Goal: Transaction & Acquisition: Purchase product/service

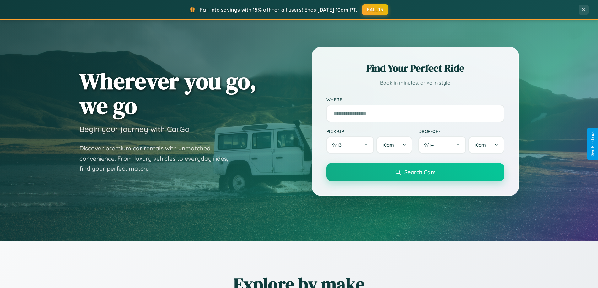
scroll to position [1208, 0]
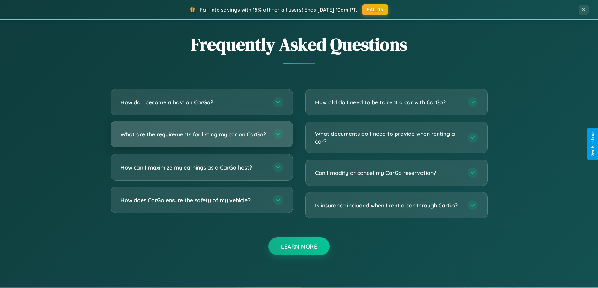
click at [202, 137] on h3 "What are the requirements for listing my car on CarGo?" at bounding box center [194, 135] width 146 height 8
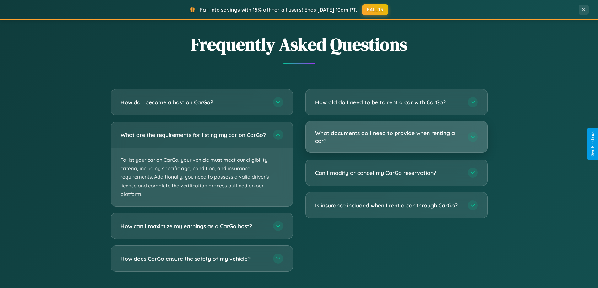
click at [396, 137] on h3 "What documents do I need to provide when renting a car?" at bounding box center [388, 136] width 146 height 15
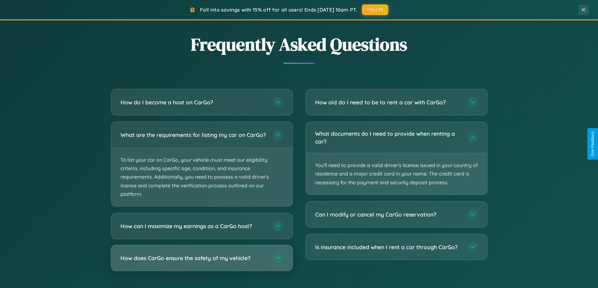
click at [202, 262] on h3 "How does CarGo ensure the safety of my vehicle?" at bounding box center [194, 259] width 146 height 8
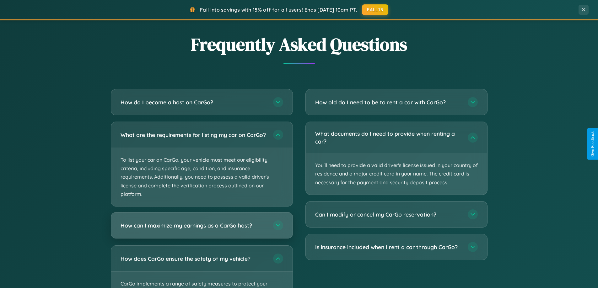
click at [202, 230] on h3 "How can I maximize my earnings as a CarGo host?" at bounding box center [194, 226] width 146 height 8
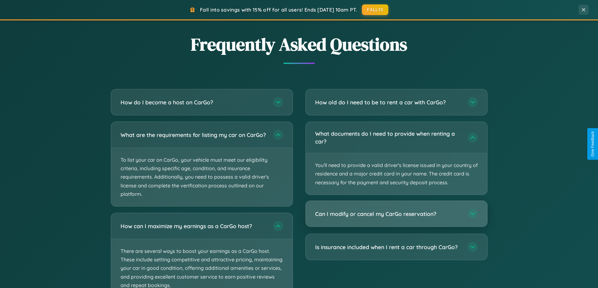
click at [396, 214] on h3 "Can I modify or cancel my CarGo reservation?" at bounding box center [388, 214] width 146 height 8
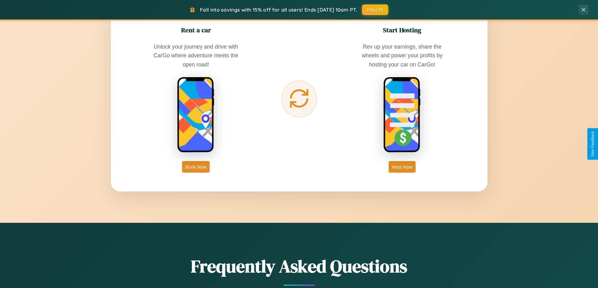
scroll to position [136, 0]
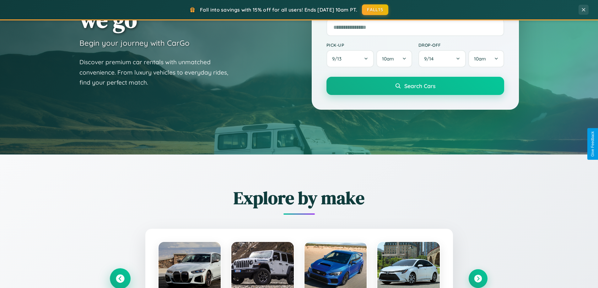
click at [120, 279] on icon at bounding box center [120, 279] width 8 height 8
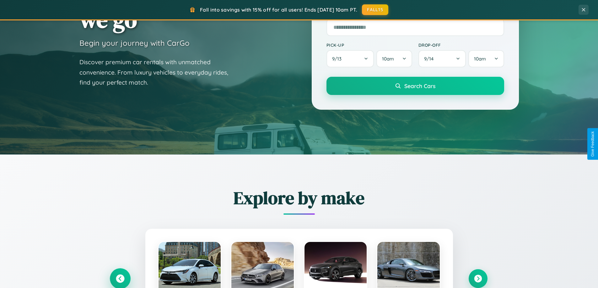
click at [120, 278] on icon at bounding box center [120, 279] width 10 height 10
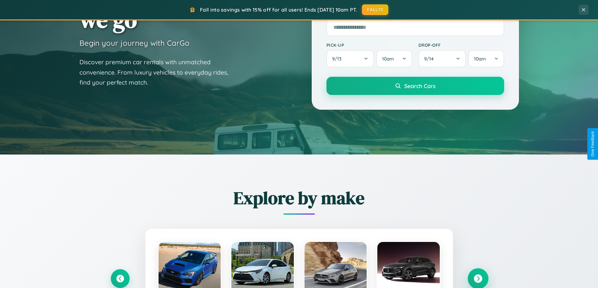
click at [478, 279] on icon at bounding box center [478, 279] width 8 height 8
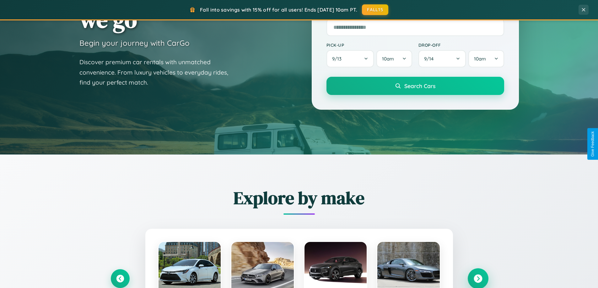
click at [478, 278] on icon at bounding box center [478, 279] width 8 height 8
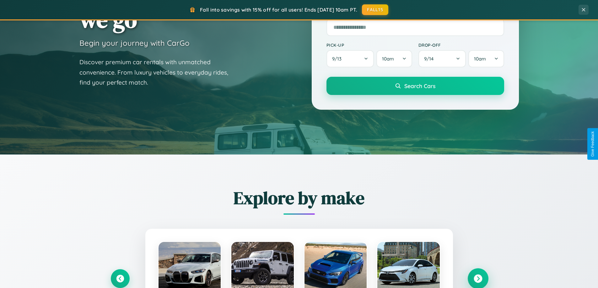
click at [478, 278] on icon at bounding box center [478, 279] width 8 height 8
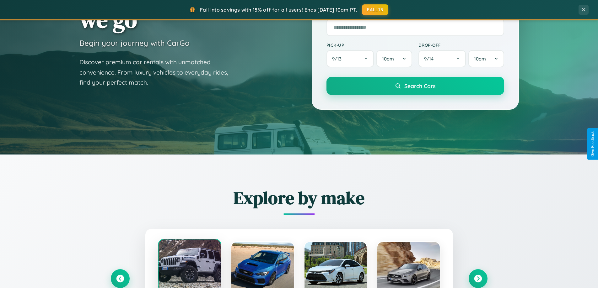
click at [189, 265] on div at bounding box center [190, 265] width 62 height 50
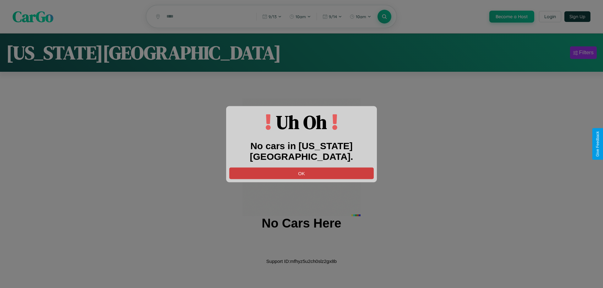
click at [301, 168] on button "OK" at bounding box center [301, 174] width 144 height 12
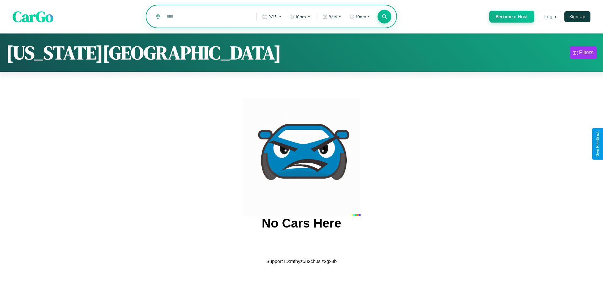
click at [206, 17] on input "text" at bounding box center [206, 16] width 87 height 11
click at [384, 17] on icon at bounding box center [384, 16] width 6 height 6
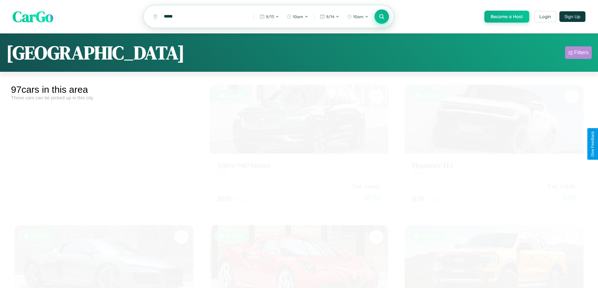
click at [578, 54] on div "Filters" at bounding box center [581, 53] width 14 height 6
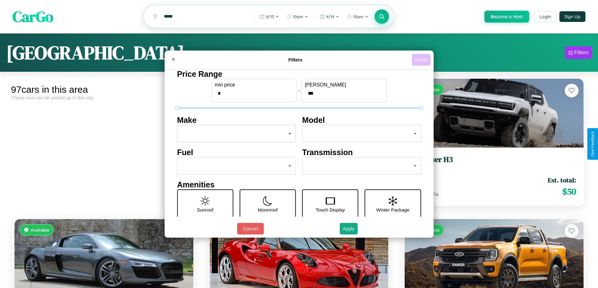
click at [422, 60] on button "Reset" at bounding box center [421, 60] width 19 height 12
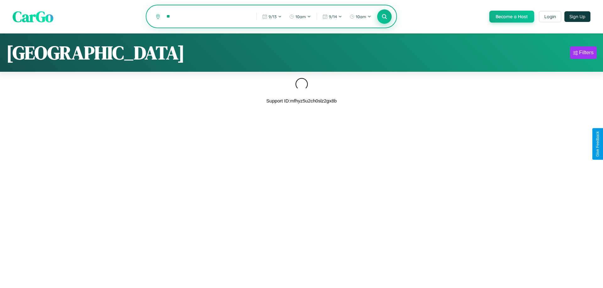
type input "*"
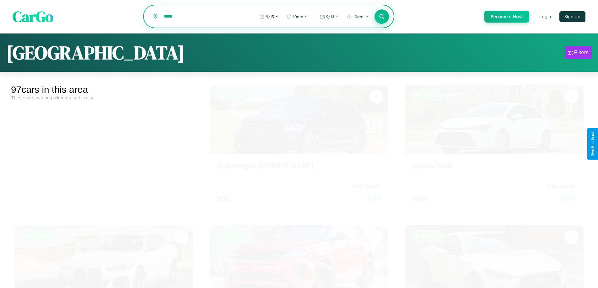
type input "*****"
click at [381, 17] on icon at bounding box center [382, 16] width 6 height 6
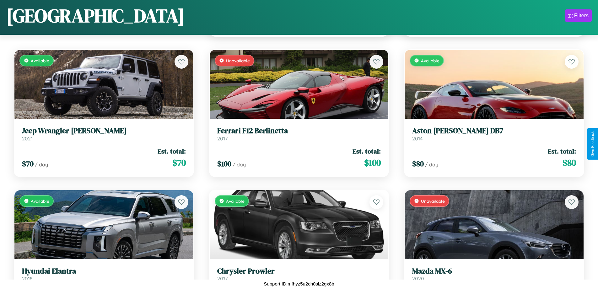
scroll to position [932, 0]
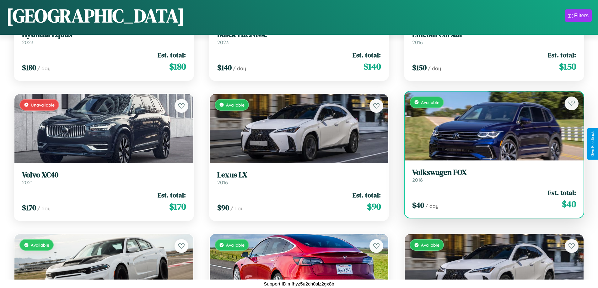
click at [490, 128] on div "Available" at bounding box center [494, 126] width 179 height 69
click at [490, 126] on div "Available" at bounding box center [494, 126] width 179 height 69
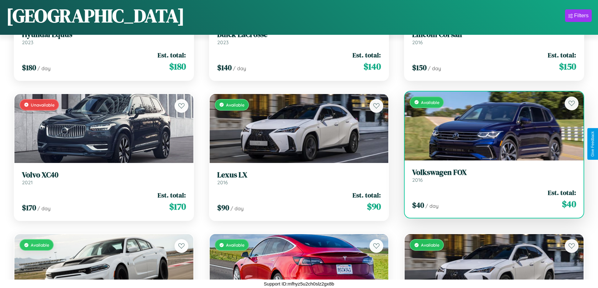
click at [490, 126] on div "Available" at bounding box center [494, 126] width 179 height 69
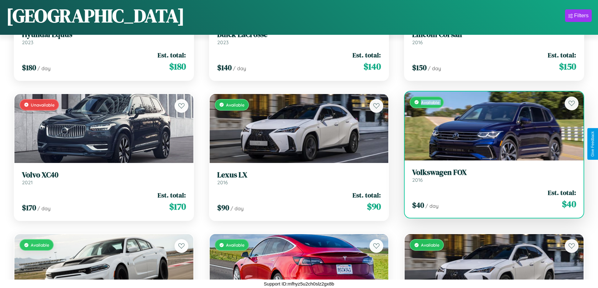
click at [490, 126] on div "Available" at bounding box center [494, 126] width 179 height 69
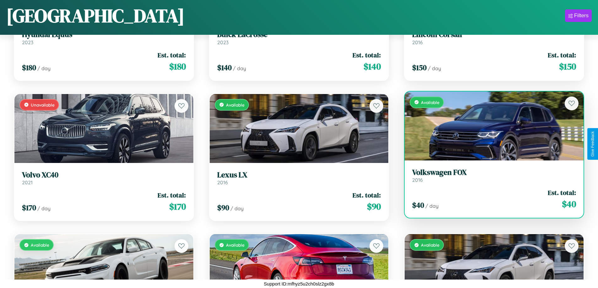
click at [490, 126] on div "Available" at bounding box center [494, 126] width 179 height 69
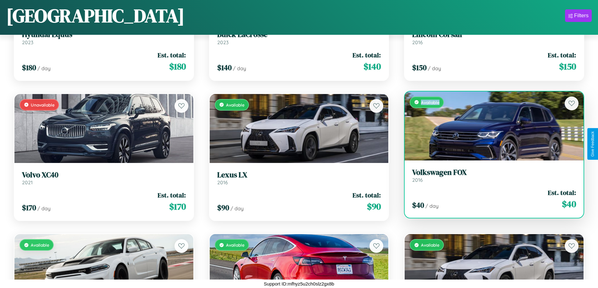
click at [490, 126] on div "Available" at bounding box center [494, 126] width 179 height 69
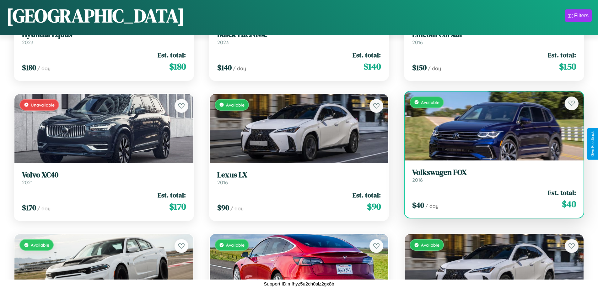
click at [490, 175] on h3 "Volkswagen FOX" at bounding box center [494, 172] width 164 height 9
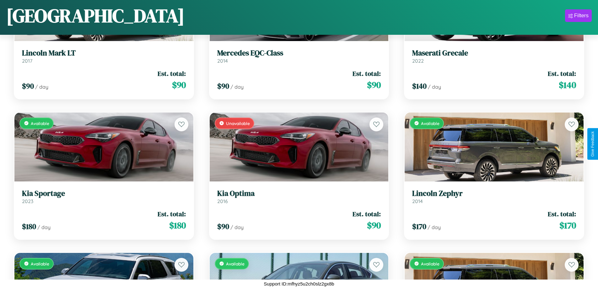
scroll to position [510, 0]
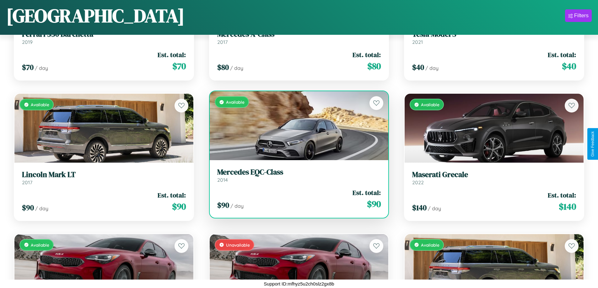
click at [296, 175] on h3 "Mercedes EQC-Class" at bounding box center [299, 172] width 164 height 9
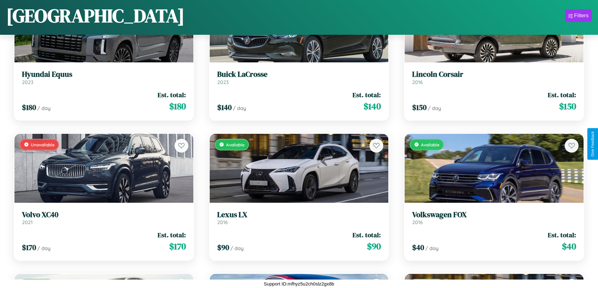
scroll to position [1634, 0]
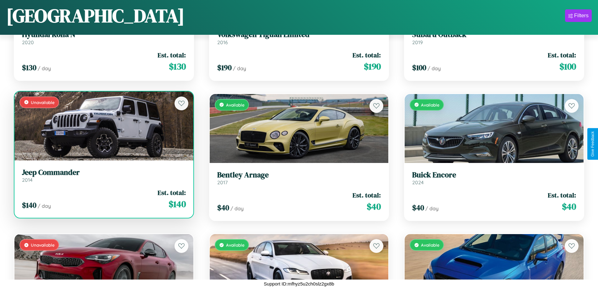
click at [103, 178] on link "Jeep Commander 2014" at bounding box center [104, 175] width 164 height 15
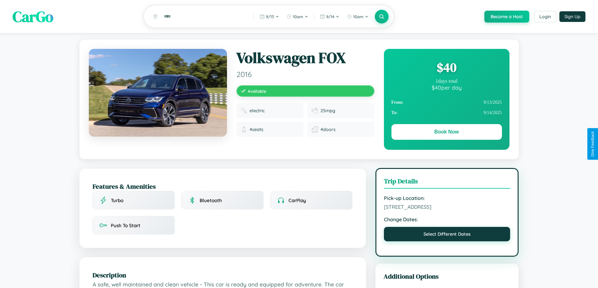
click at [447, 235] on button "Select Different Dates" at bounding box center [447, 234] width 126 height 14
select select "*"
select select "****"
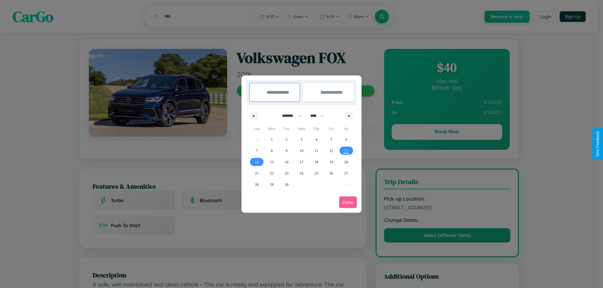
drag, startPoint x: 289, startPoint y: 116, endPoint x: 301, endPoint y: 126, distance: 16.1
click at [289, 116] on select "******* ******** ***** ***** *** **** **** ****** ********* ******* ******** **…" at bounding box center [290, 116] width 27 height 10
select select "*"
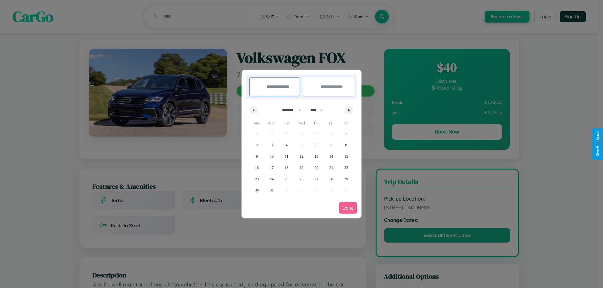
click at [320, 110] on select "**** **** **** **** **** **** **** **** **** **** **** **** **** **** **** ****…" at bounding box center [316, 110] width 19 height 10
select select "****"
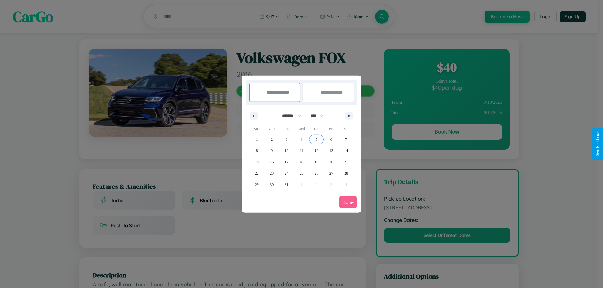
click at [316, 139] on span "5" at bounding box center [316, 139] width 2 height 11
type input "**********"
click at [272, 151] on span "9" at bounding box center [272, 150] width 2 height 11
type input "**********"
click at [348, 202] on button "Done" at bounding box center [348, 203] width 18 height 12
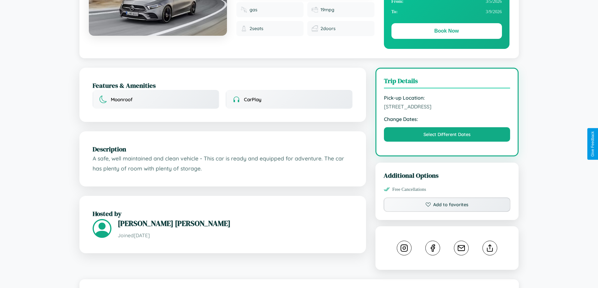
scroll to position [163, 0]
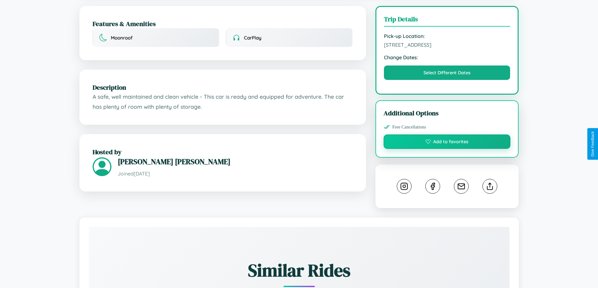
click at [447, 143] on button "Add to favorites" at bounding box center [447, 142] width 127 height 14
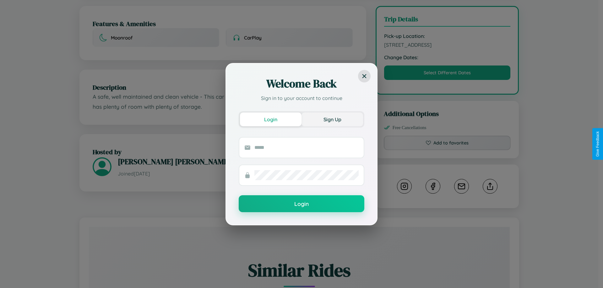
click at [332, 119] on button "Sign Up" at bounding box center [332, 120] width 62 height 14
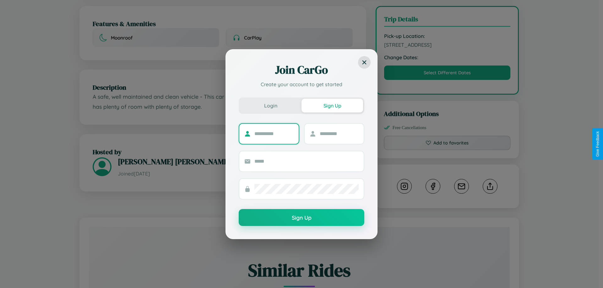
click at [274, 134] on input "text" at bounding box center [273, 134] width 39 height 10
type input "*****"
click at [339, 134] on input "text" at bounding box center [339, 134] width 39 height 10
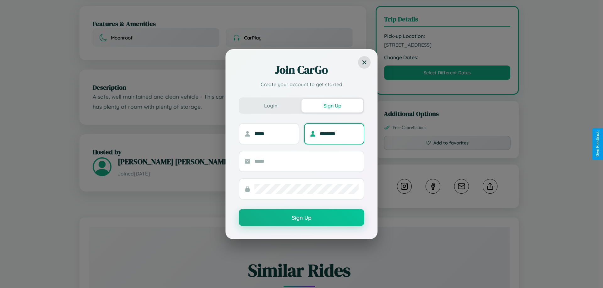
type input "********"
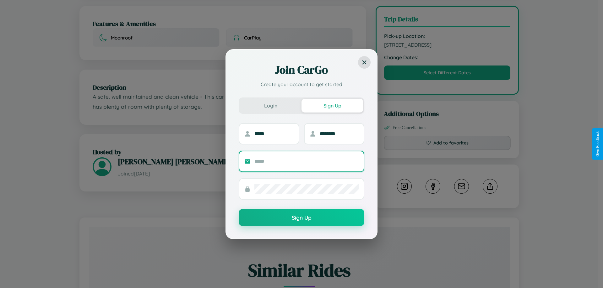
click at [306, 161] on input "text" at bounding box center [306, 162] width 104 height 10
type input "**********"
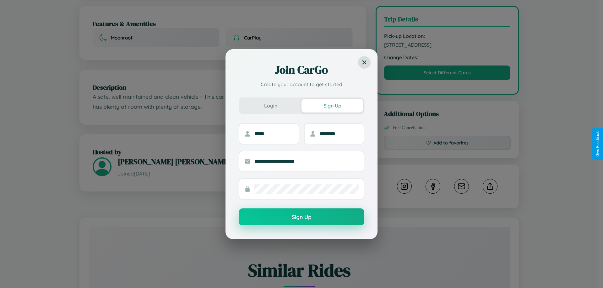
click at [301, 218] on button "Sign Up" at bounding box center [302, 217] width 126 height 17
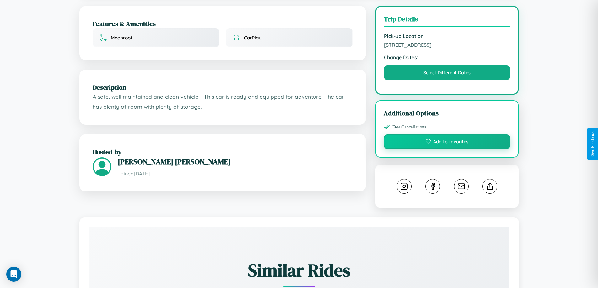
click at [447, 144] on button "Add to favorites" at bounding box center [447, 142] width 127 height 14
